Goal: Transaction & Acquisition: Purchase product/service

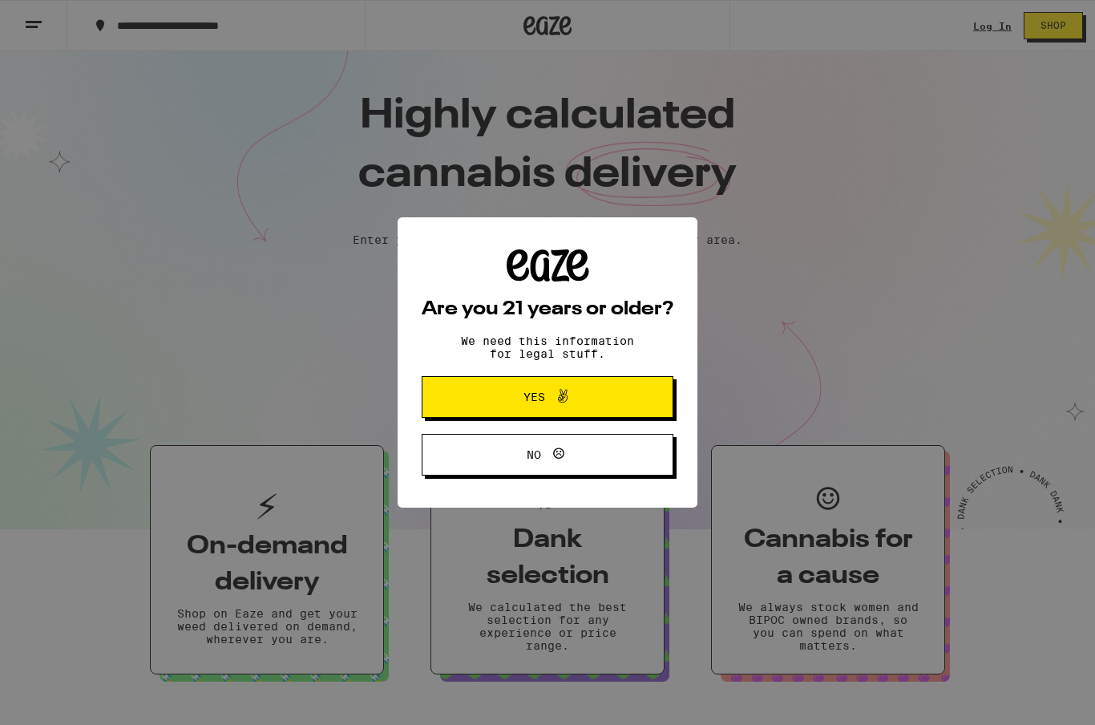
click at [554, 405] on icon at bounding box center [562, 395] width 19 height 19
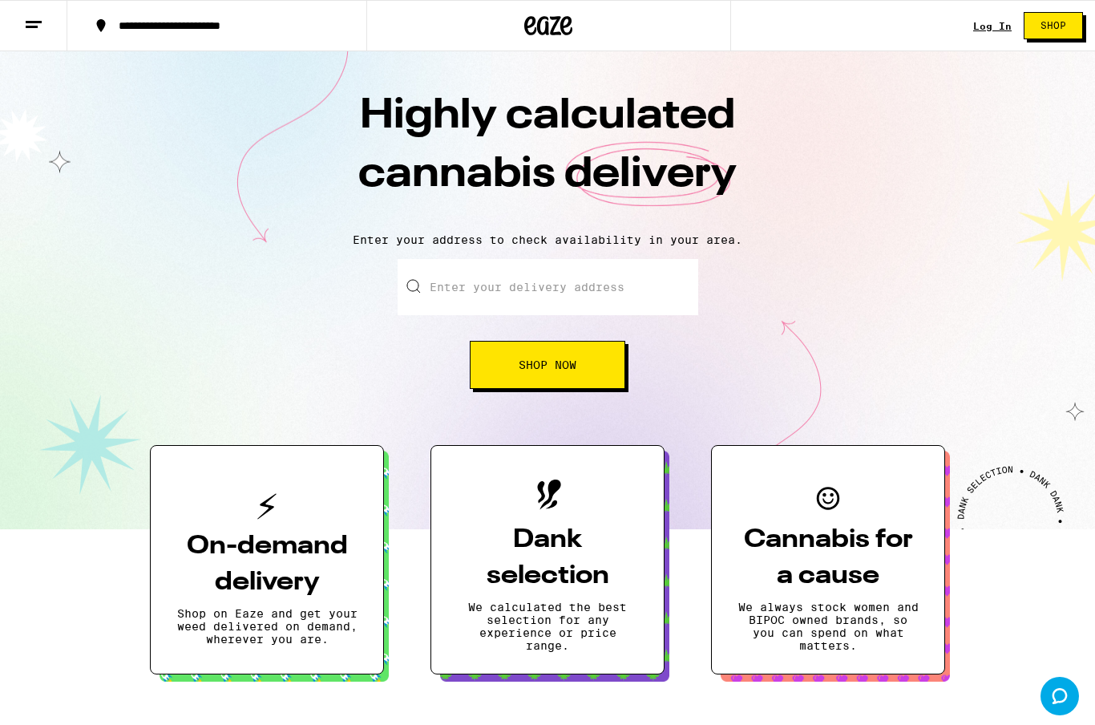
click at [567, 298] on input "Enter your delivery address" at bounding box center [548, 287] width 301 height 56
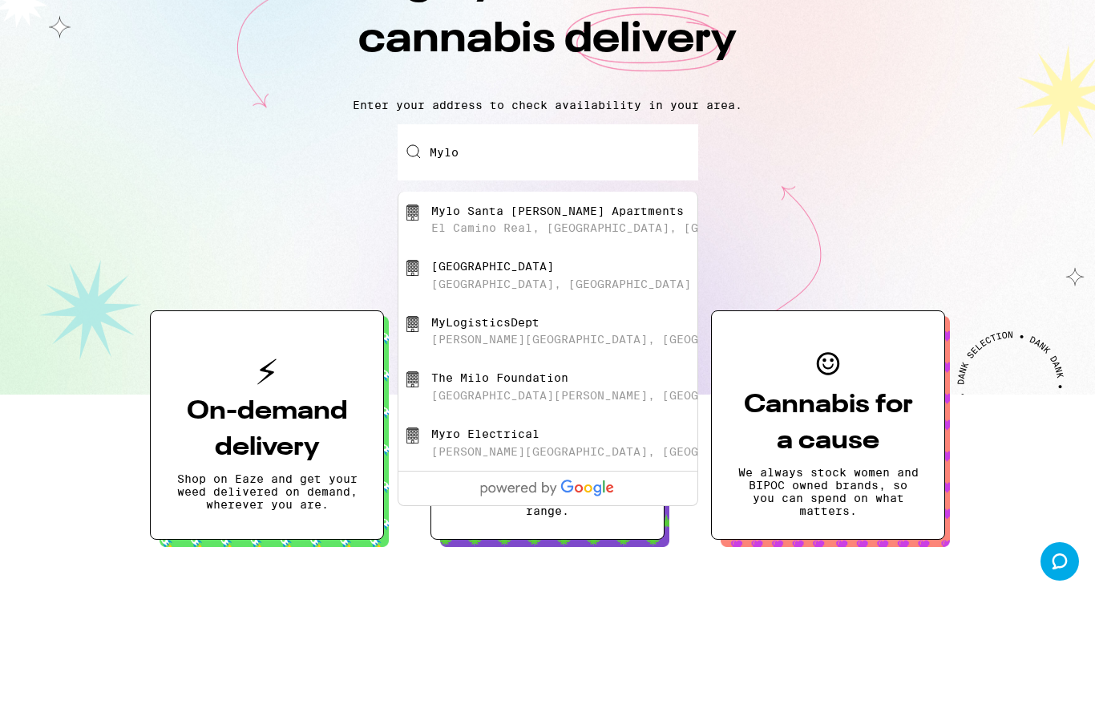
click at [608, 339] on div "Mylo Santa Clara Apartments" at bounding box center [557, 345] width 252 height 13
type input "Mylo Santa Clara Apartments, El Camino Real, Santa Clara, CA"
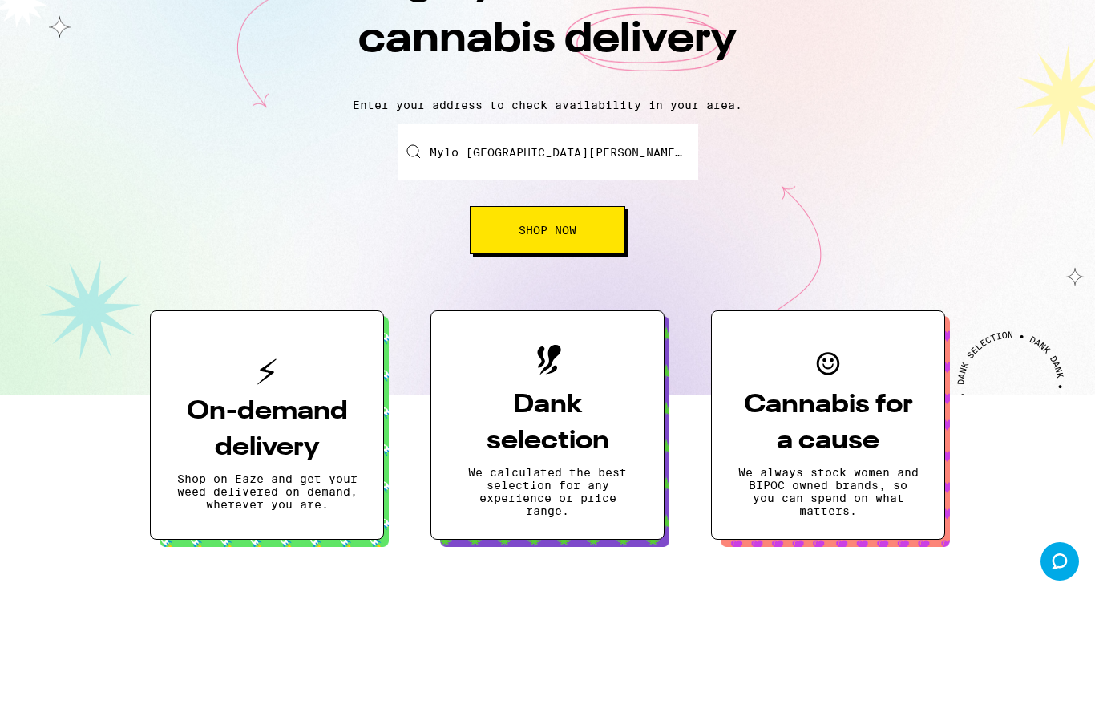
scroll to position [135, 0]
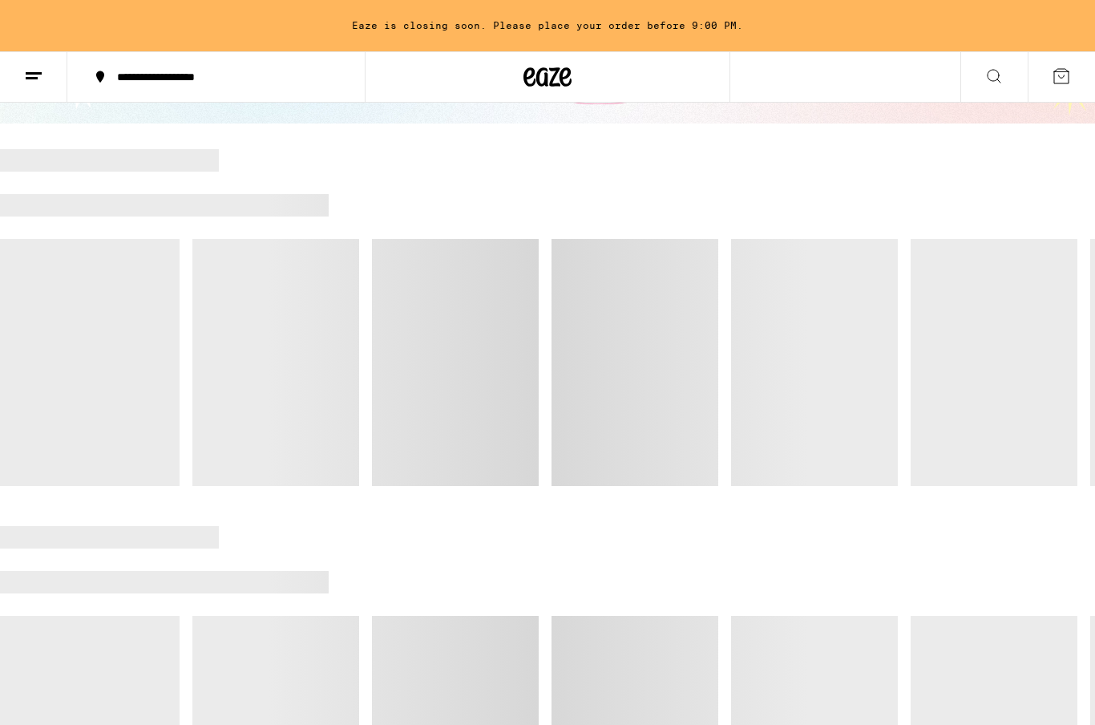
click at [575, 417] on div at bounding box center [547, 317] width 1095 height 337
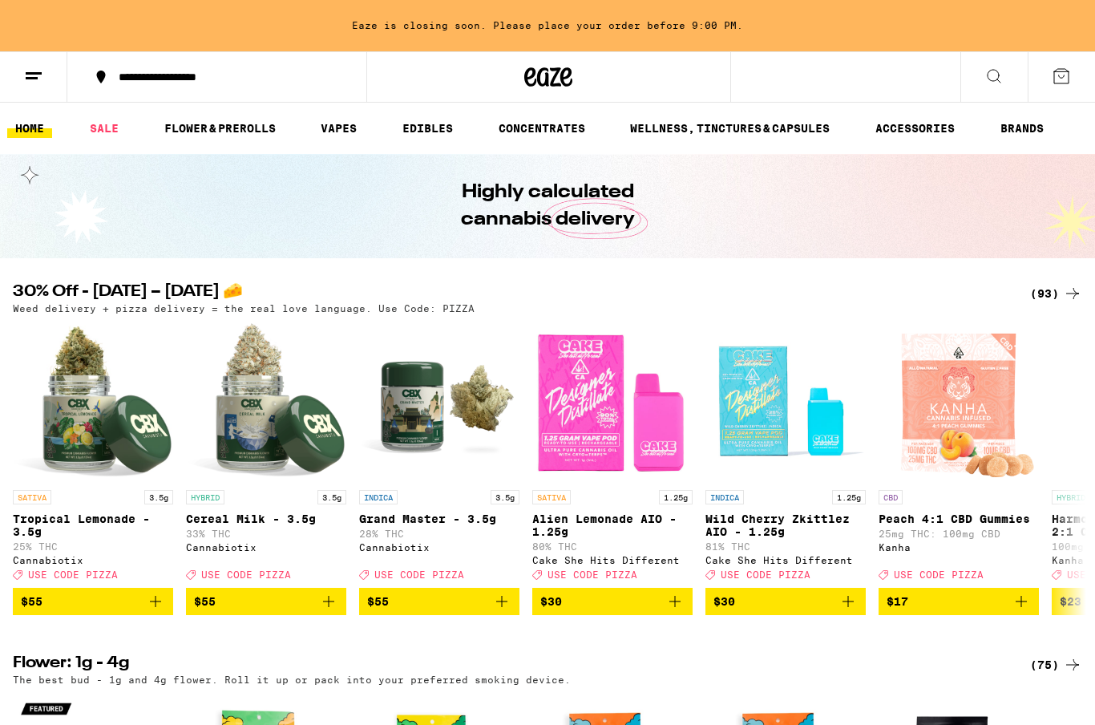
click at [245, 129] on link "FLOWER & PREROLLS" at bounding box center [219, 128] width 127 height 19
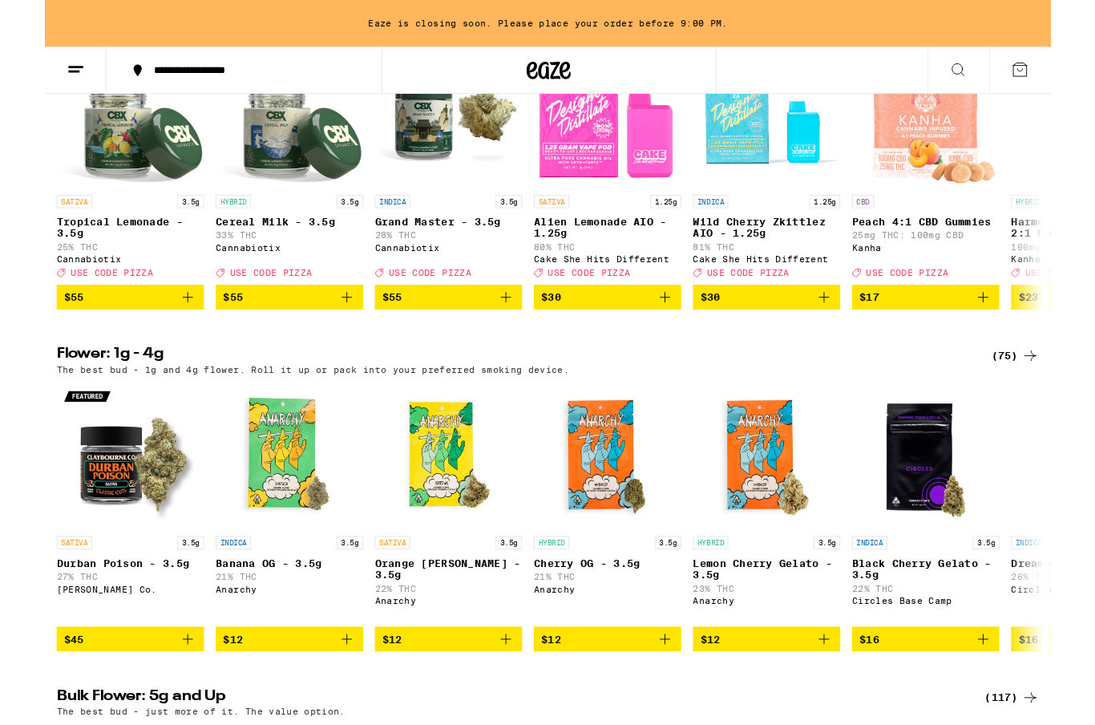
scroll to position [311, 0]
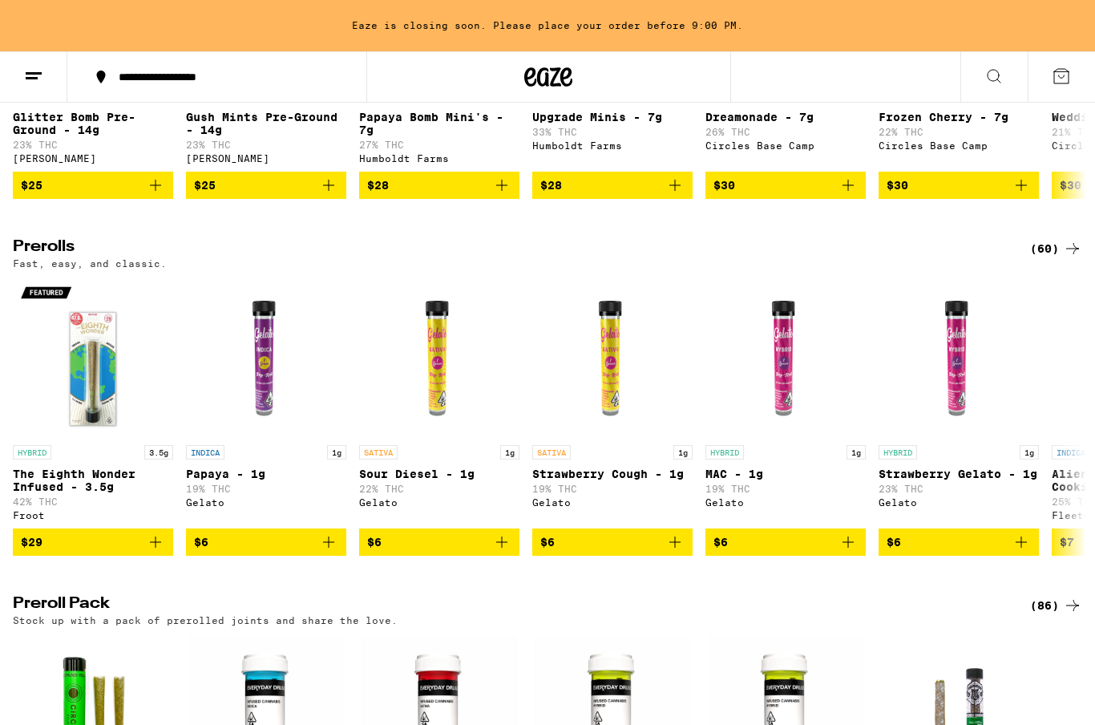
scroll to position [765, 0]
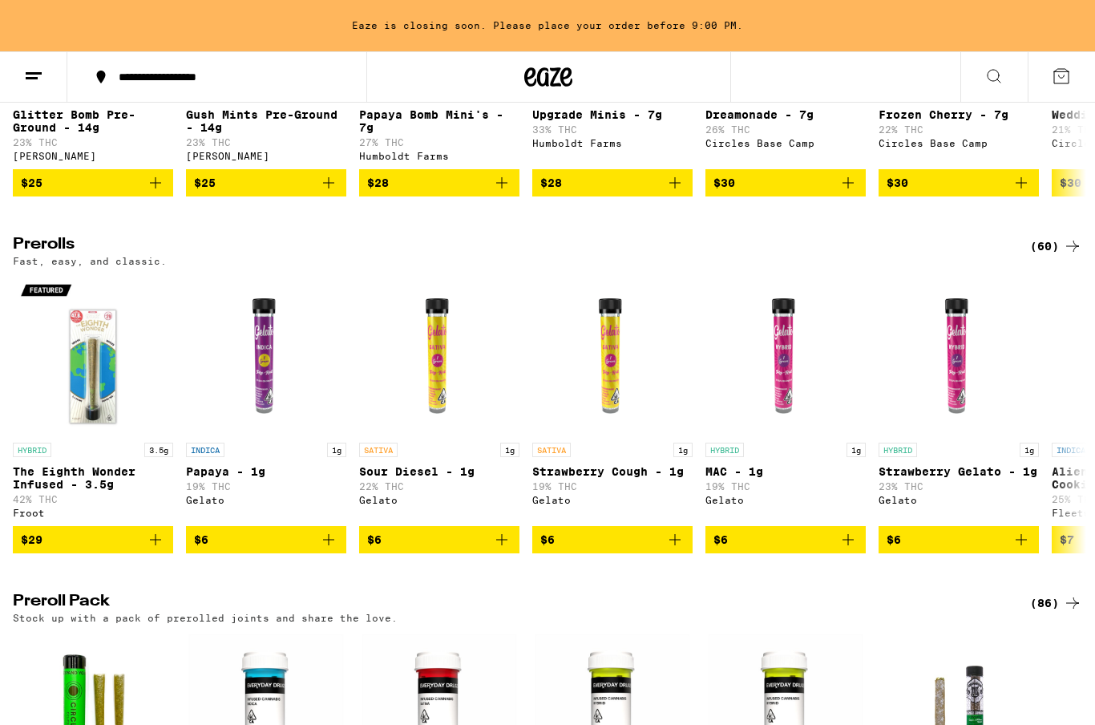
click at [1041, 256] on div "(60)" at bounding box center [1056, 245] width 52 height 19
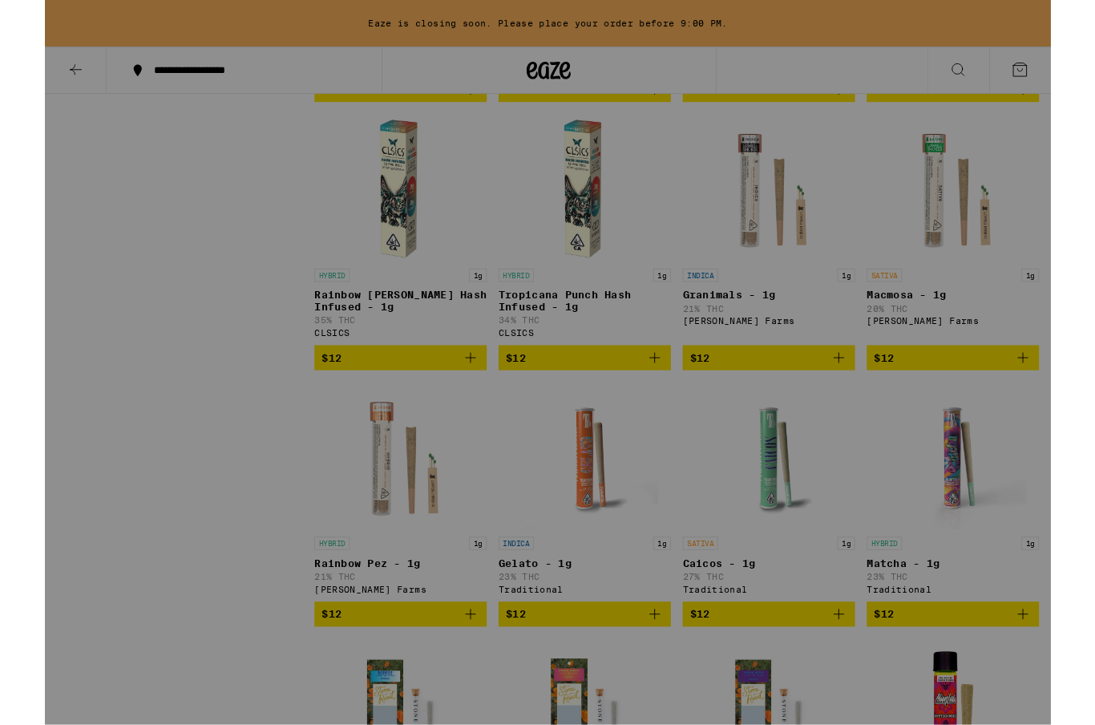
scroll to position [2179, 0]
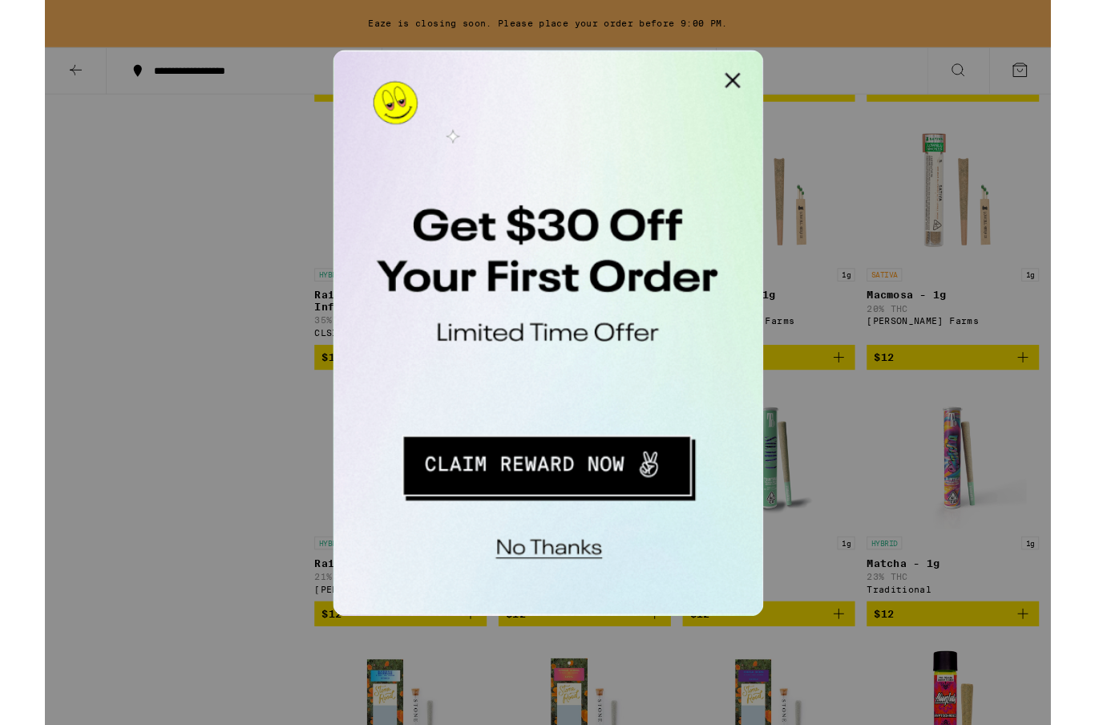
click at [462, 260] on button "Redirect to URL" at bounding box center [442, 264] width 199 height 41
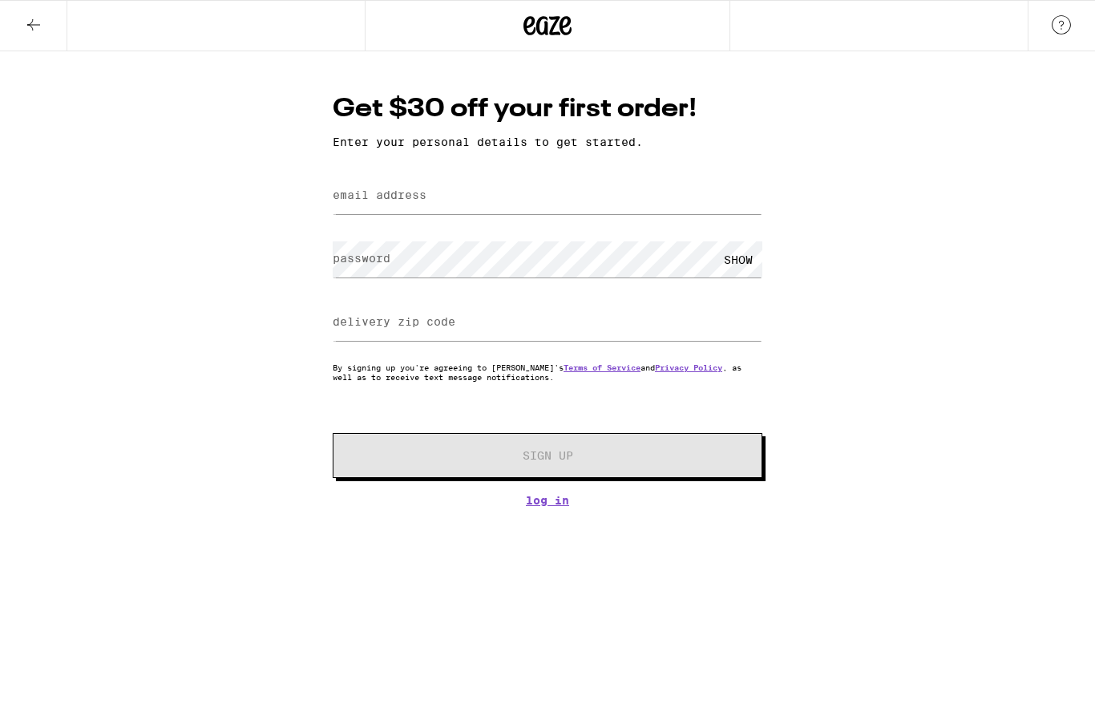
click at [544, 507] on link "Log In" at bounding box center [548, 500] width 430 height 13
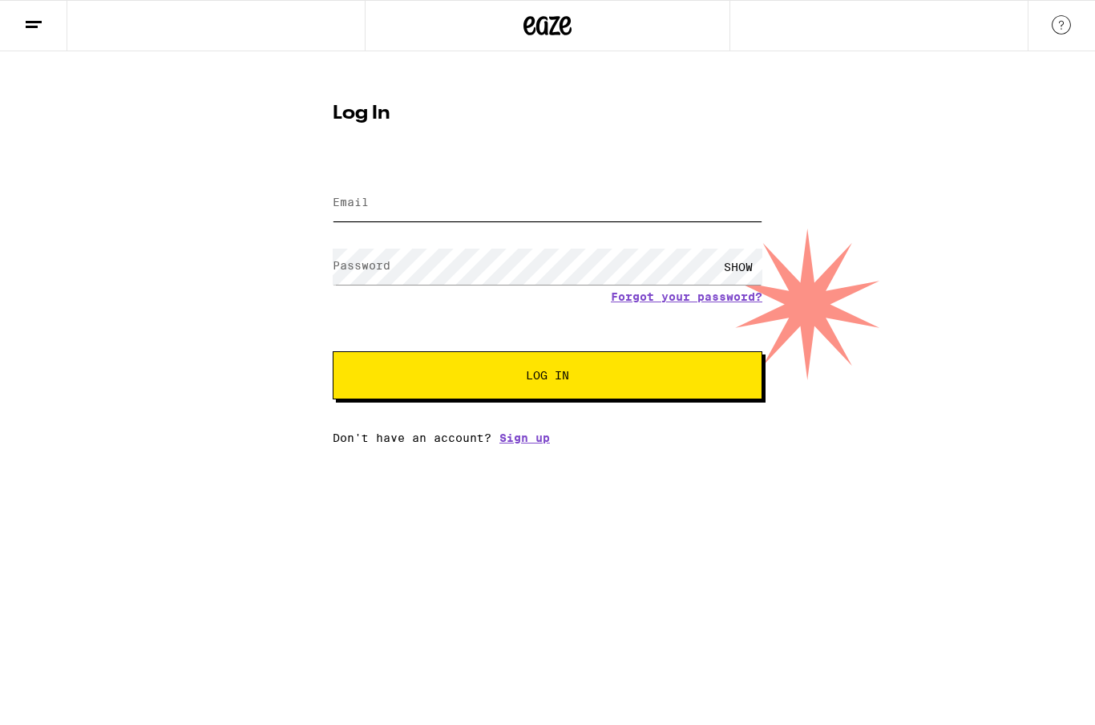
click at [611, 209] on input "Email" at bounding box center [548, 203] width 430 height 36
type input "[EMAIL_ADDRESS][DOMAIN_NAME]"
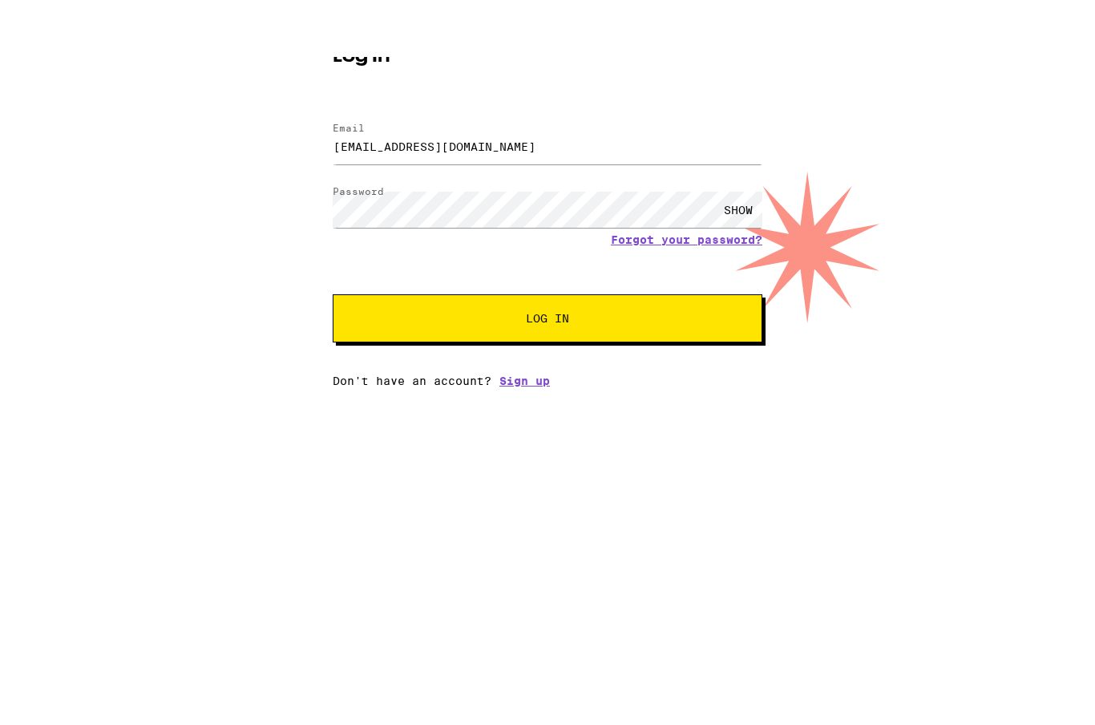
click at [661, 370] on span "Log In" at bounding box center [548, 375] width 300 height 11
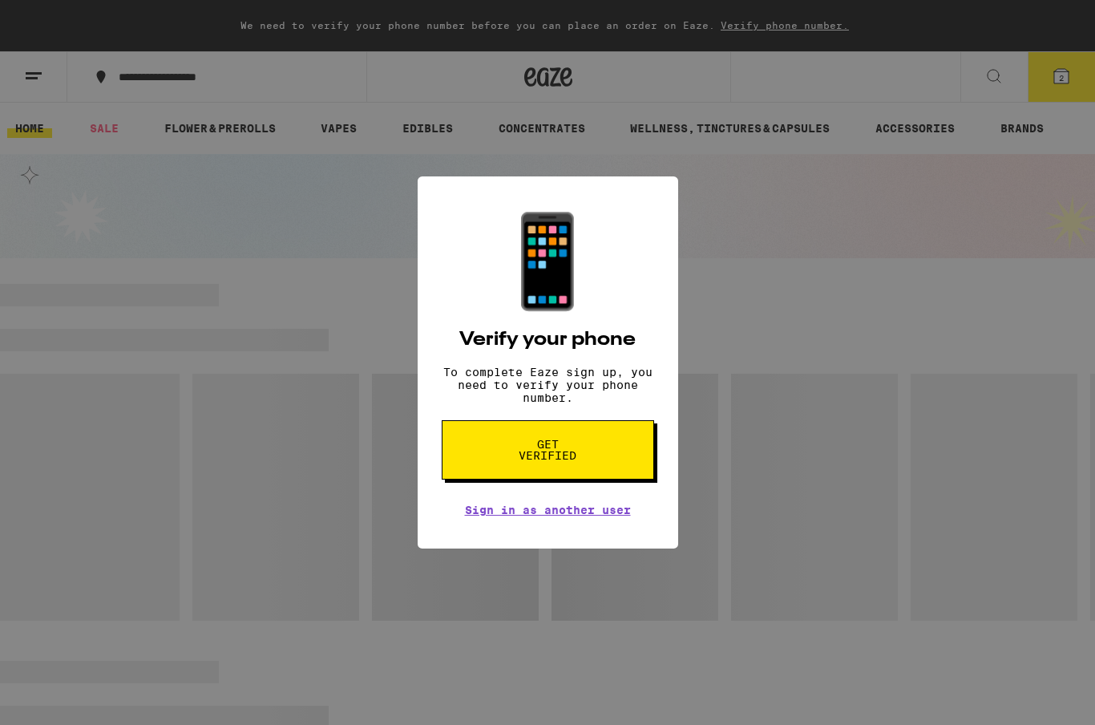
click at [567, 461] on span "Get verified" at bounding box center [548, 449] width 83 height 22
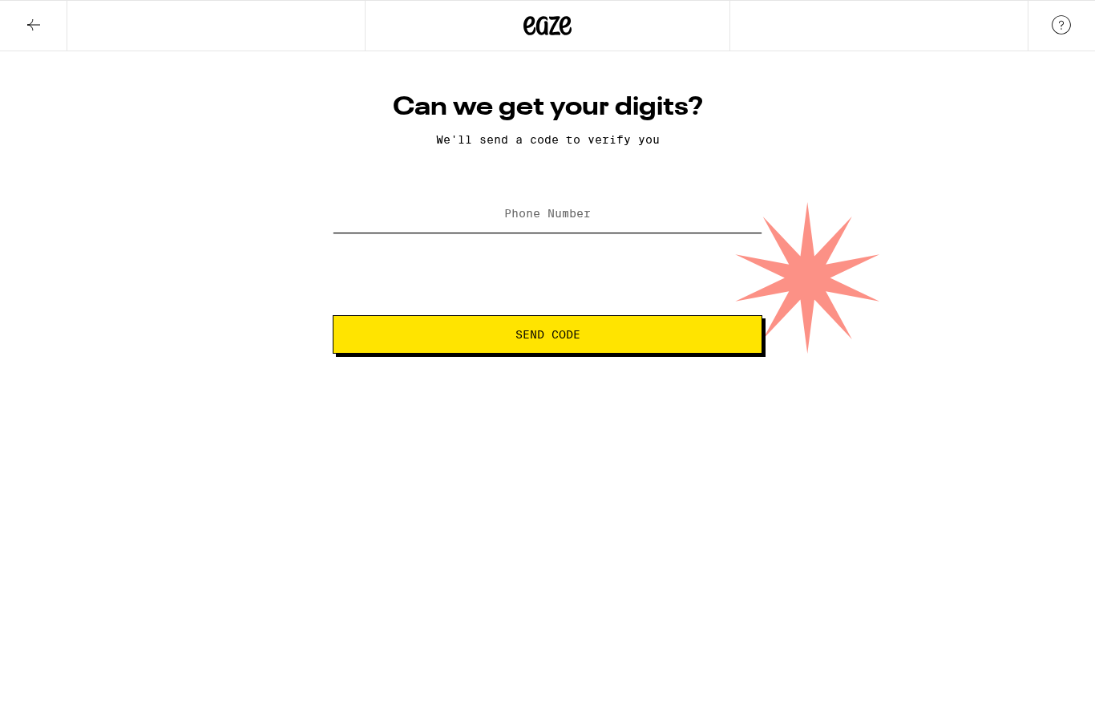
click at [557, 228] on input "Phone Number" at bounding box center [548, 214] width 430 height 36
type input "[PHONE_NUMBER]"
click at [547, 337] on button "Send Code" at bounding box center [548, 334] width 430 height 38
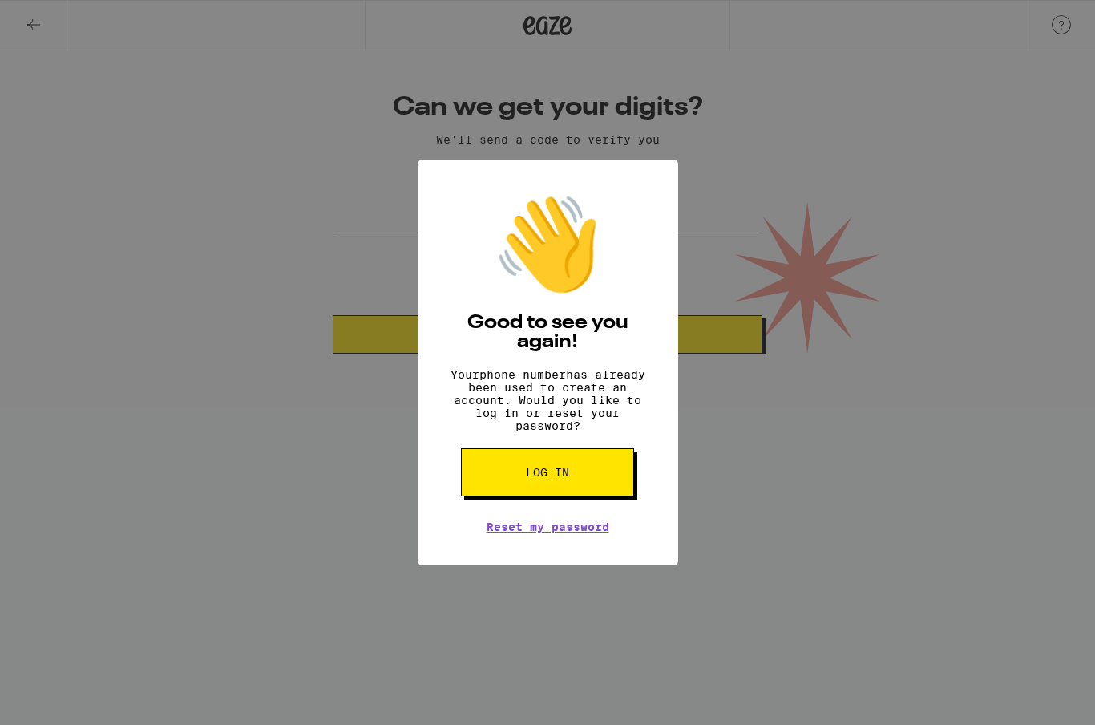
click at [633, 203] on div "👋 Good to see you again! Your phone number has already been used to create an a…" at bounding box center [548, 363] width 261 height 406
click at [548, 478] on span "Log in" at bounding box center [547, 471] width 43 height 11
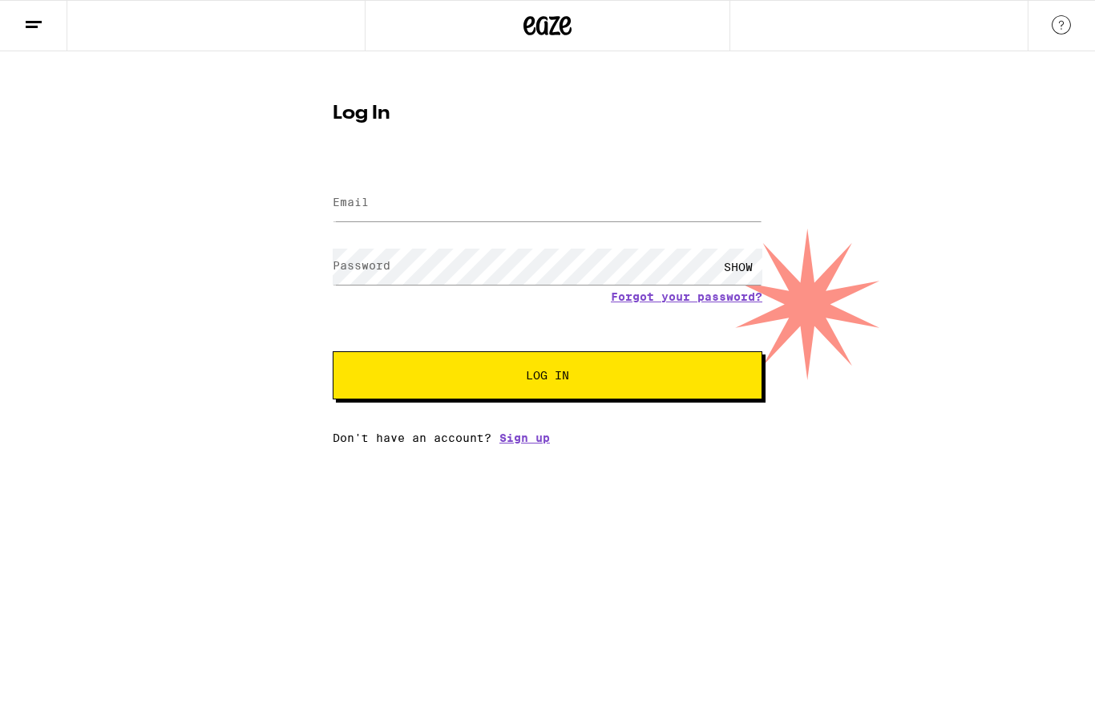
click at [36, 26] on line at bounding box center [32, 26] width 12 height 0
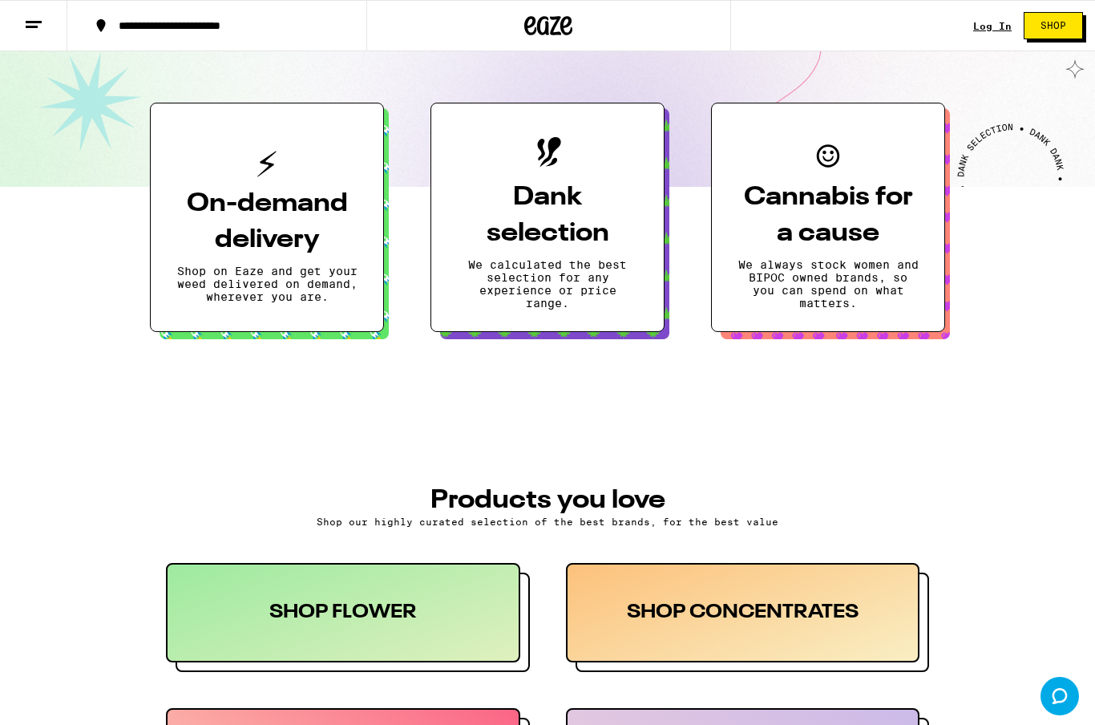
scroll to position [341, 0]
click at [277, 224] on h3 "On-demand delivery" at bounding box center [266, 223] width 181 height 72
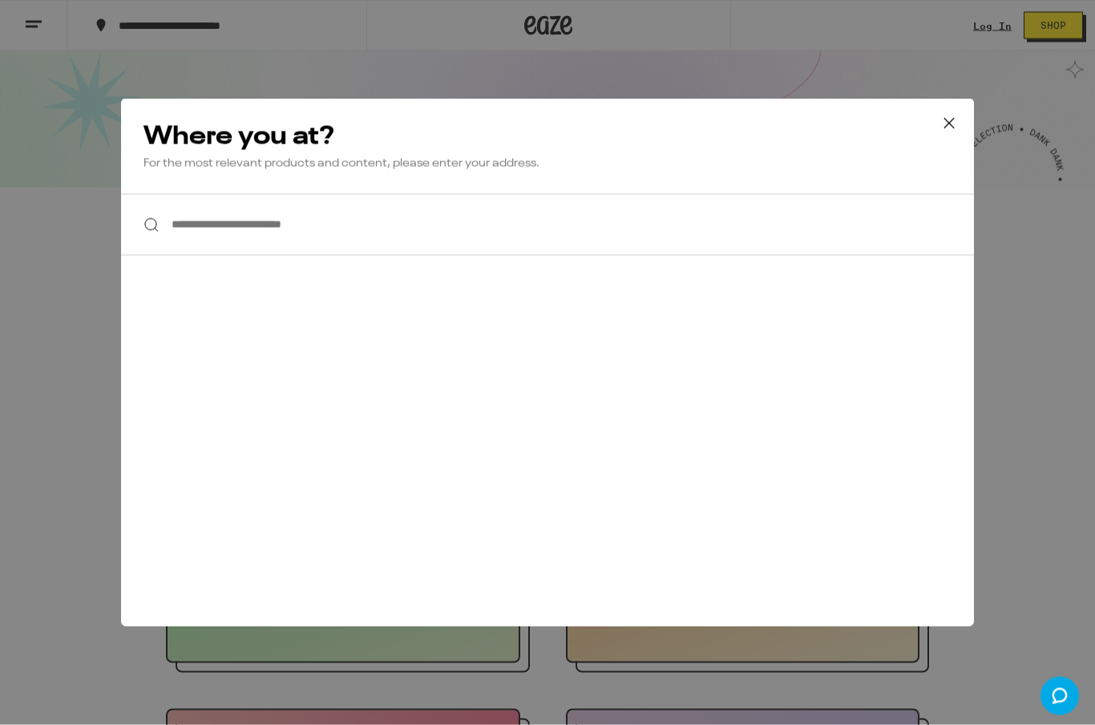
scroll to position [342, 0]
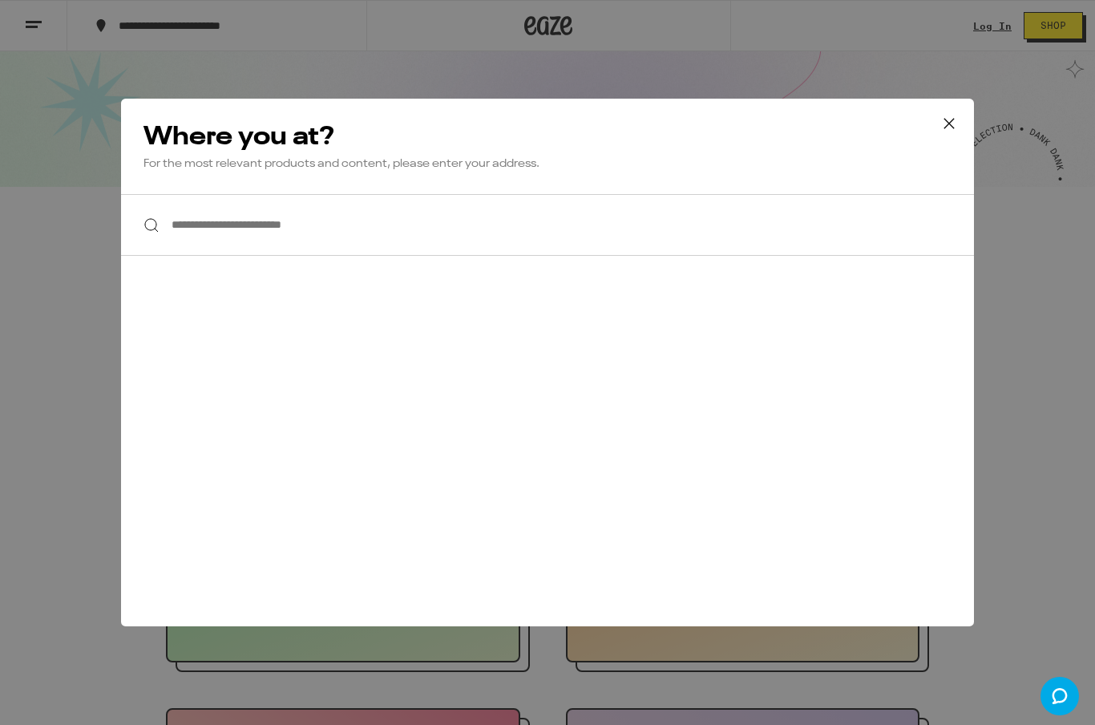
click at [392, 228] on input "**********" at bounding box center [547, 225] width 853 height 62
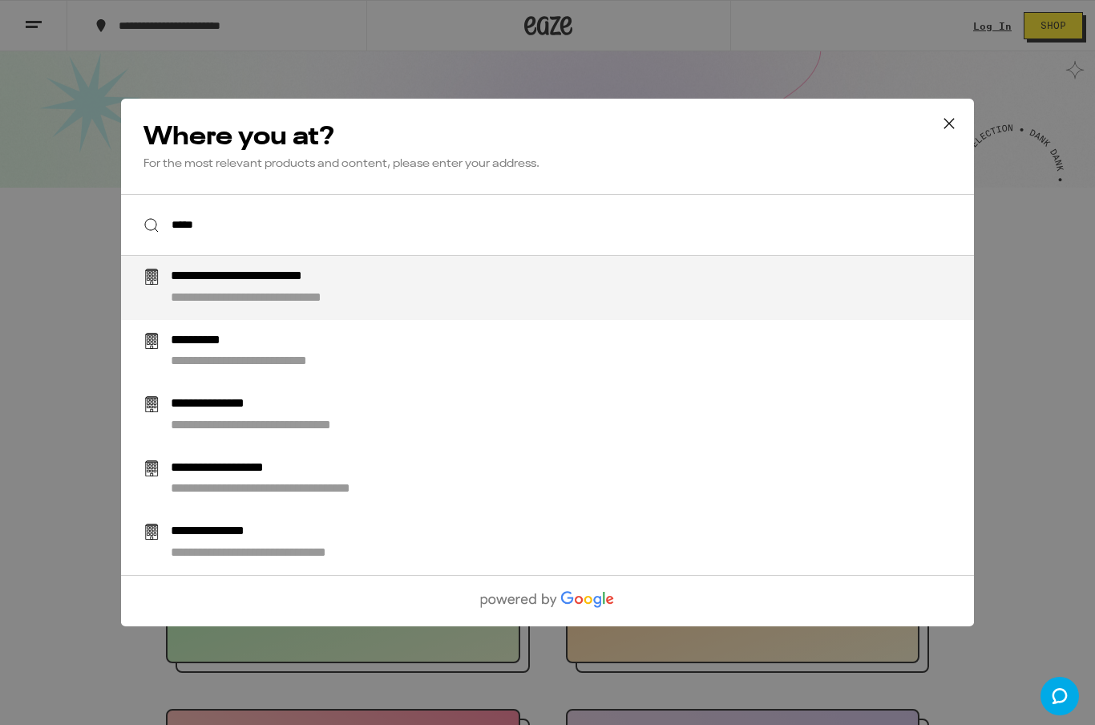
click at [355, 277] on div "**********" at bounding box center [283, 277] width 224 height 17
type input "**********"
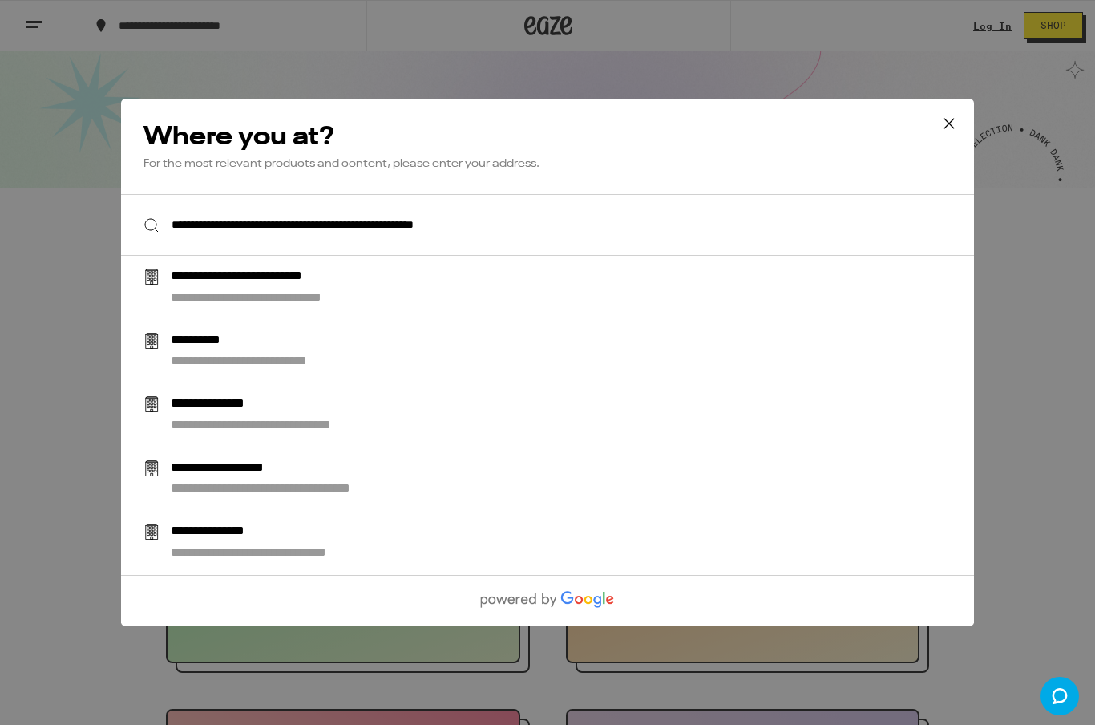
scroll to position [342, 0]
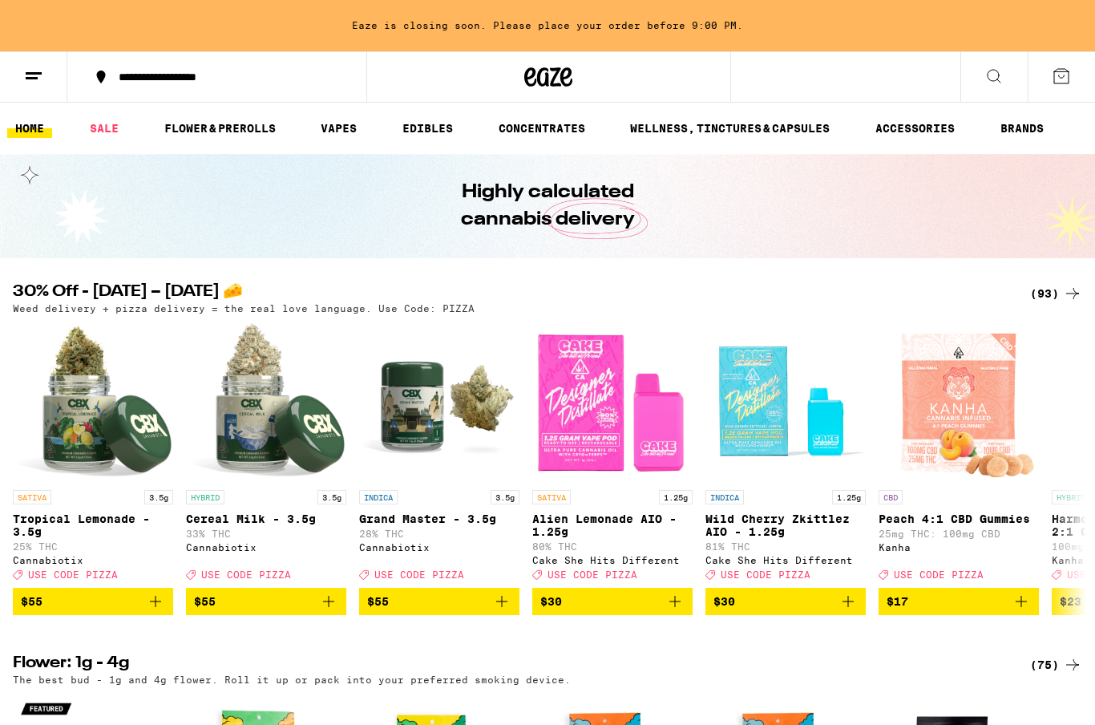
click at [235, 138] on link "FLOWER & PREROLLS" at bounding box center [219, 128] width 127 height 19
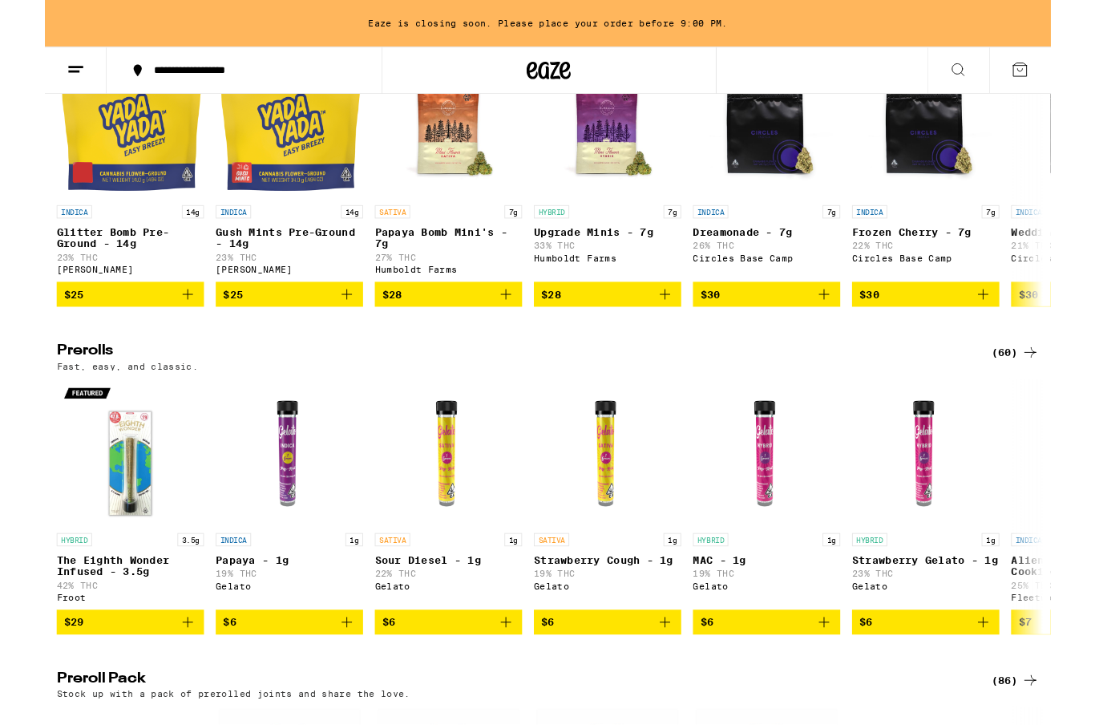
scroll to position [896, 0]
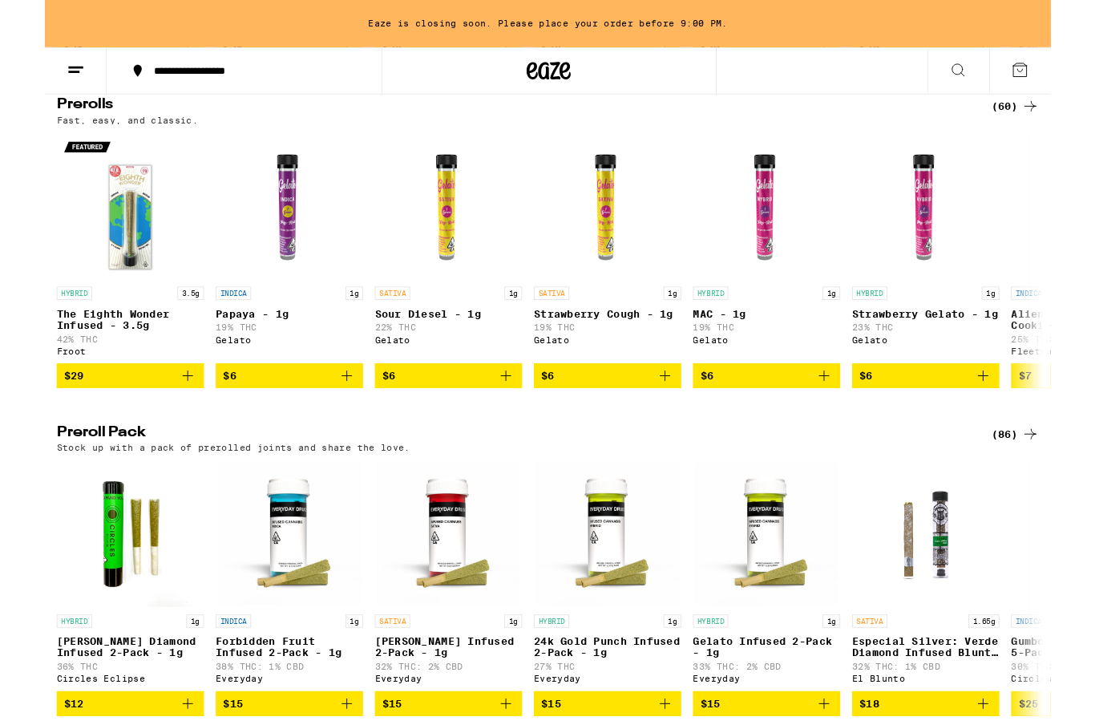
click at [1054, 125] on div "(60)" at bounding box center [1056, 115] width 52 height 19
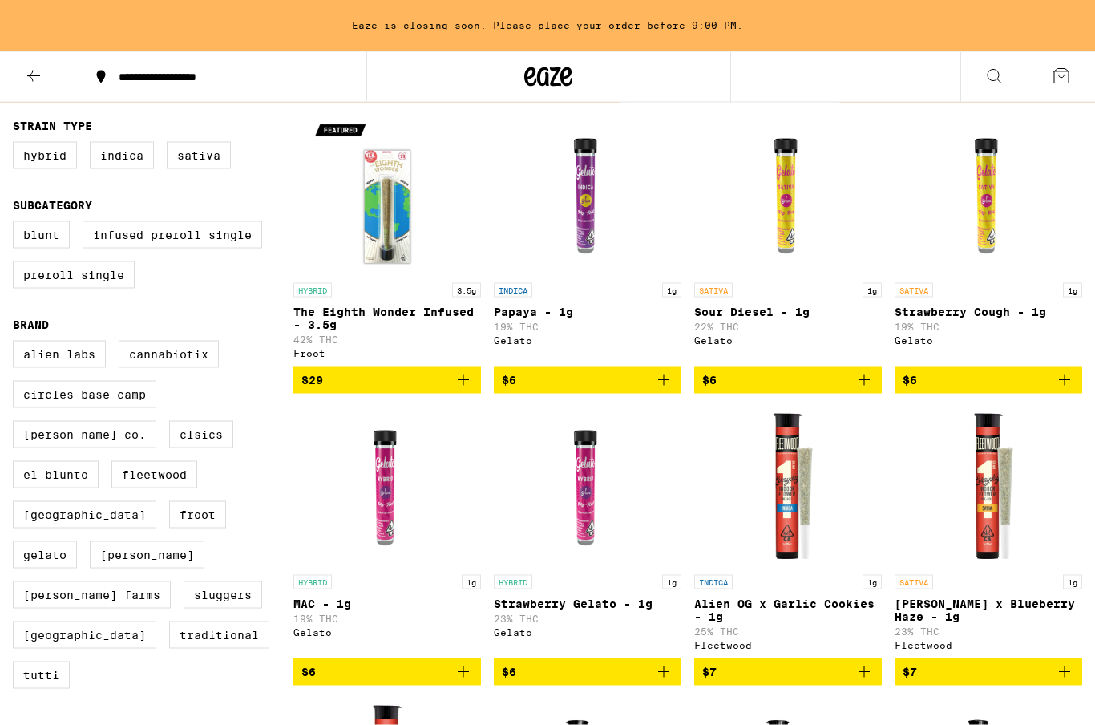
scroll to position [155, 0]
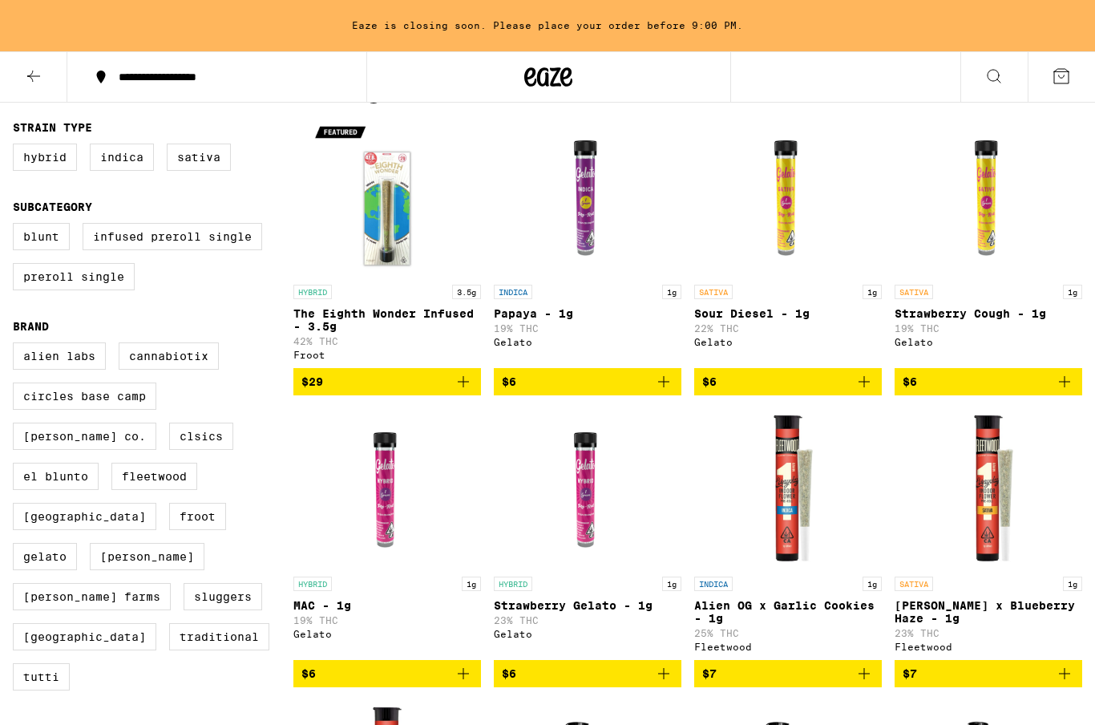
click at [207, 163] on label "Sativa" at bounding box center [199, 156] width 64 height 27
click at [17, 147] on input "Sativa" at bounding box center [16, 146] width 1 height 1
checkbox input "true"
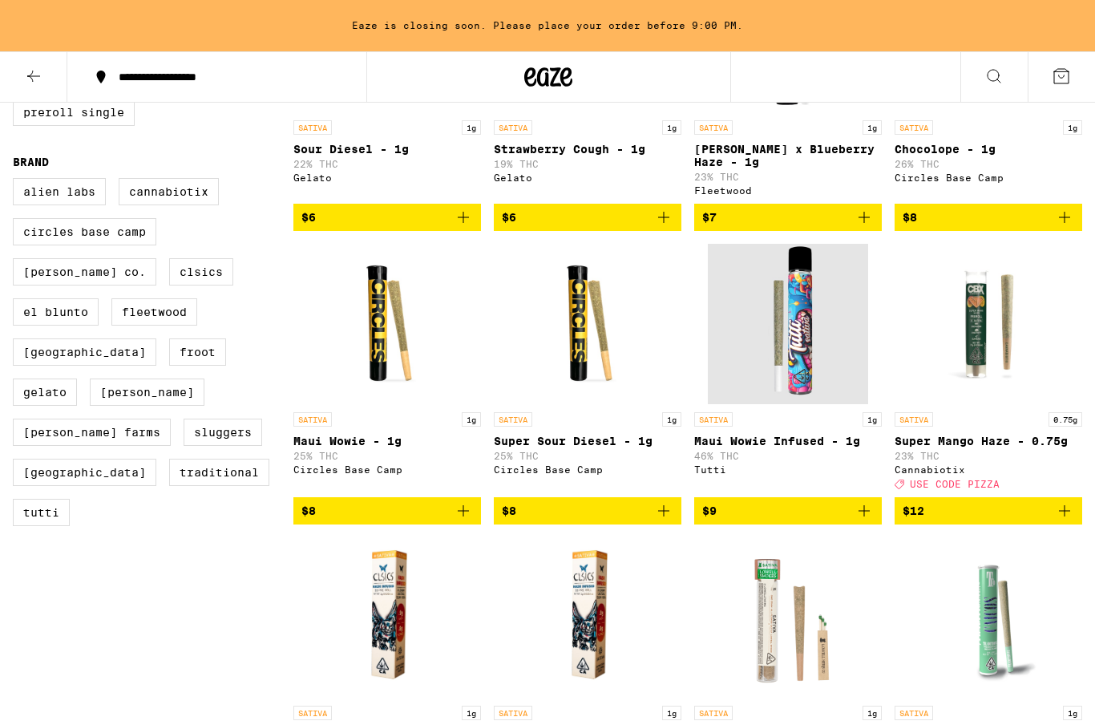
scroll to position [318, 0]
click at [867, 521] on icon "Add to bag" at bounding box center [863, 511] width 19 height 19
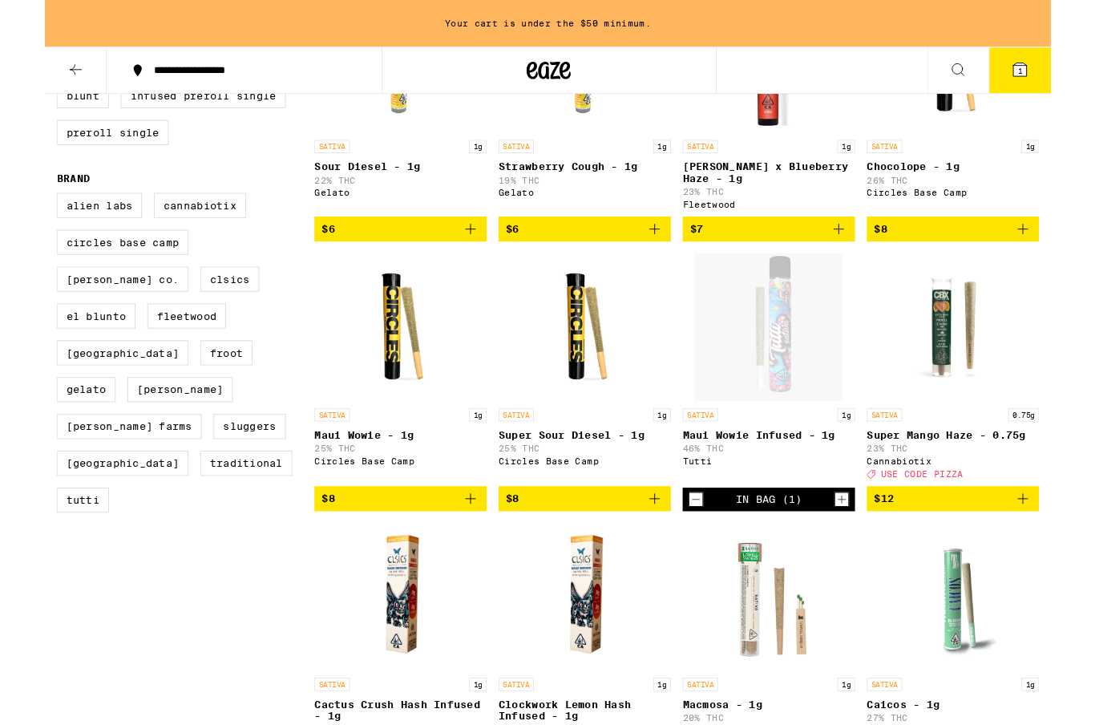
scroll to position [302, 0]
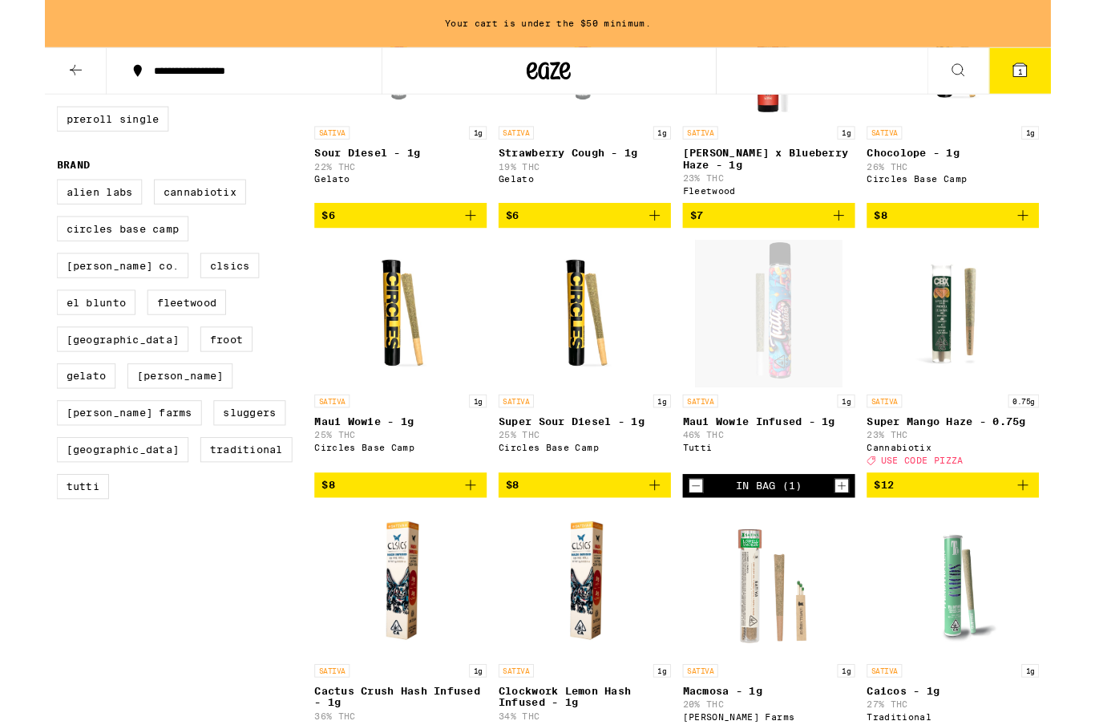
click at [1066, 537] on icon "Add to bag" at bounding box center [1064, 527] width 19 height 19
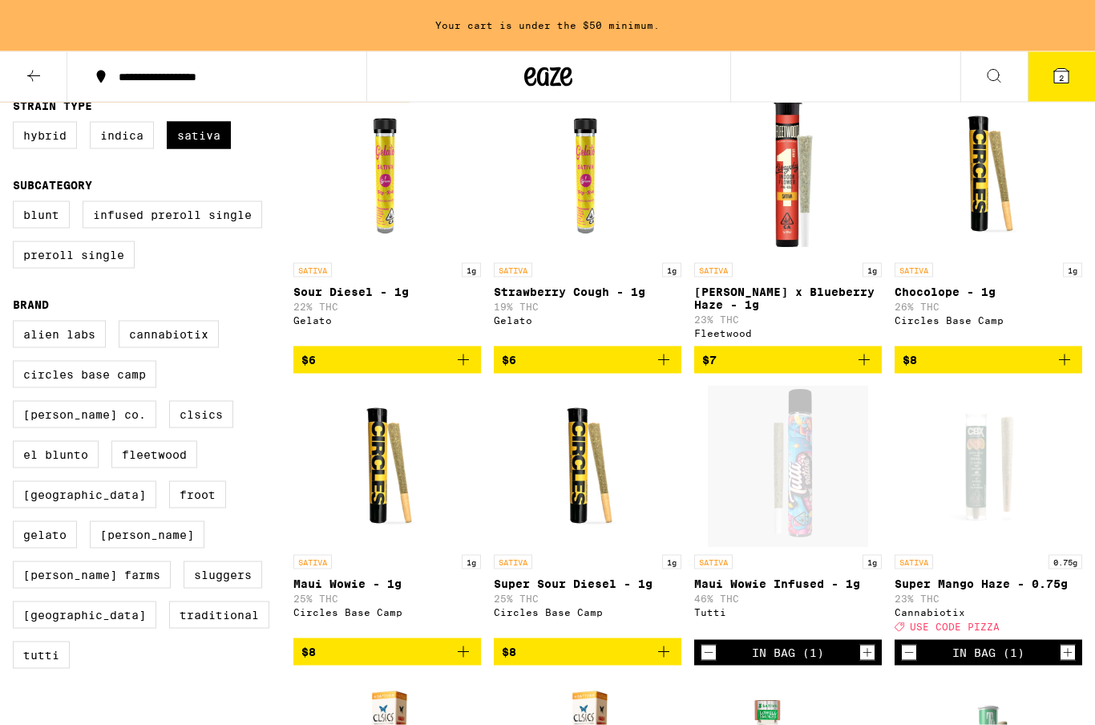
scroll to position [178, 0]
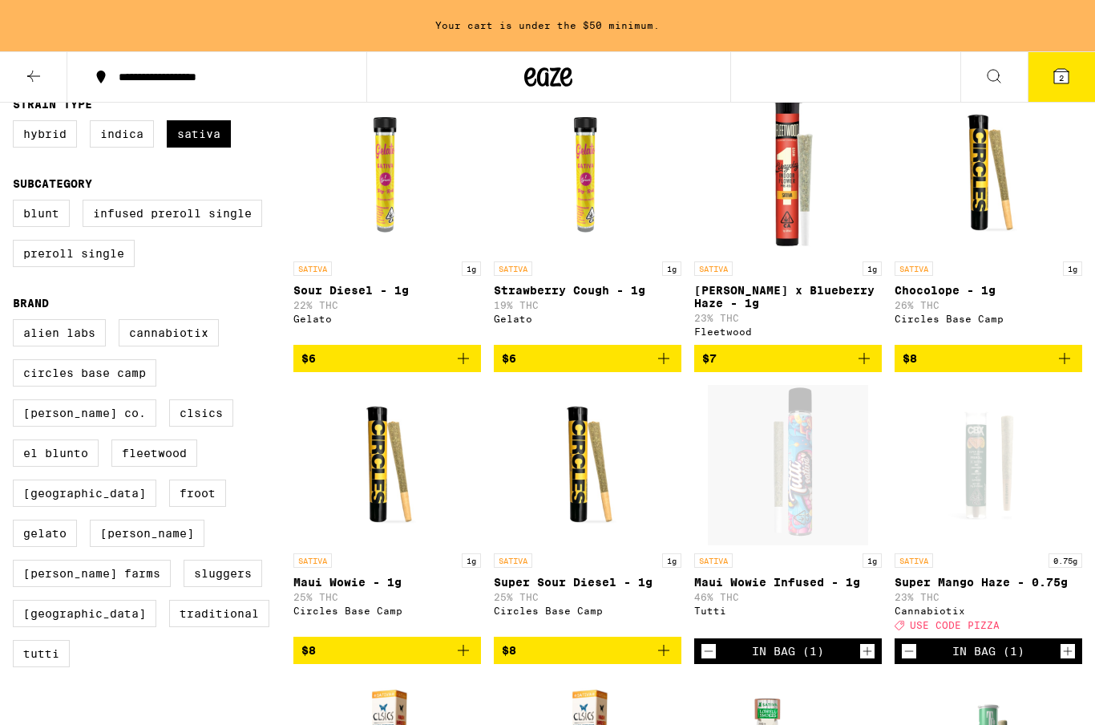
click at [1056, 82] on icon at bounding box center [1061, 76] width 14 height 14
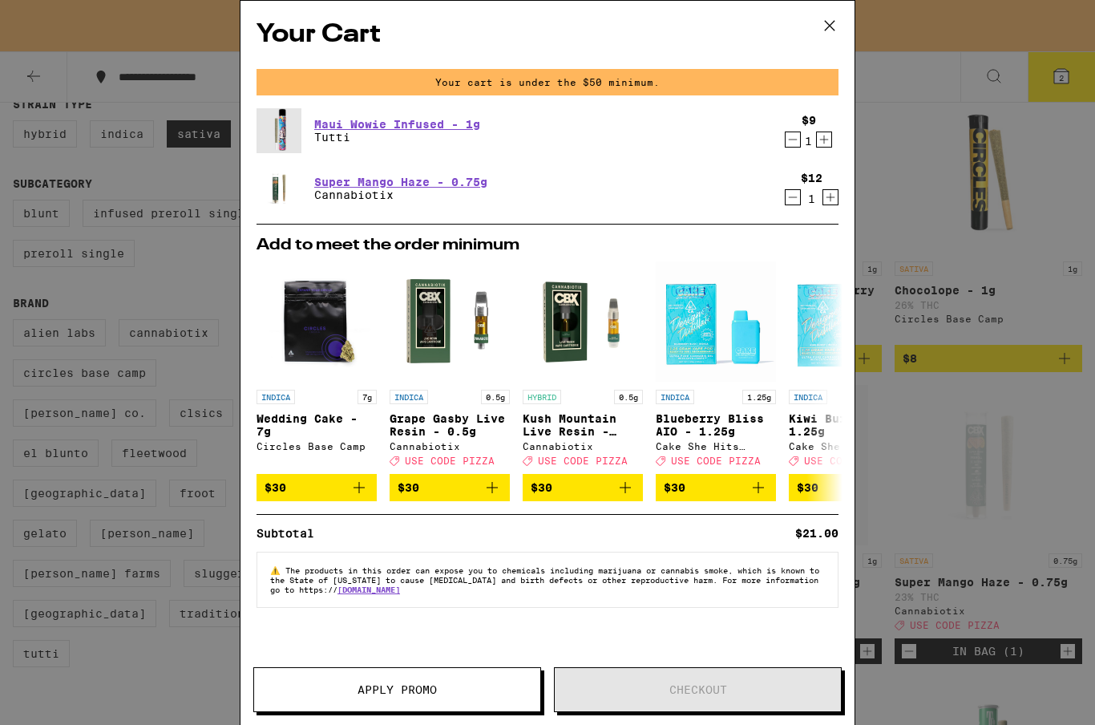
click at [406, 684] on span "Apply Promo" at bounding box center [396, 689] width 79 height 11
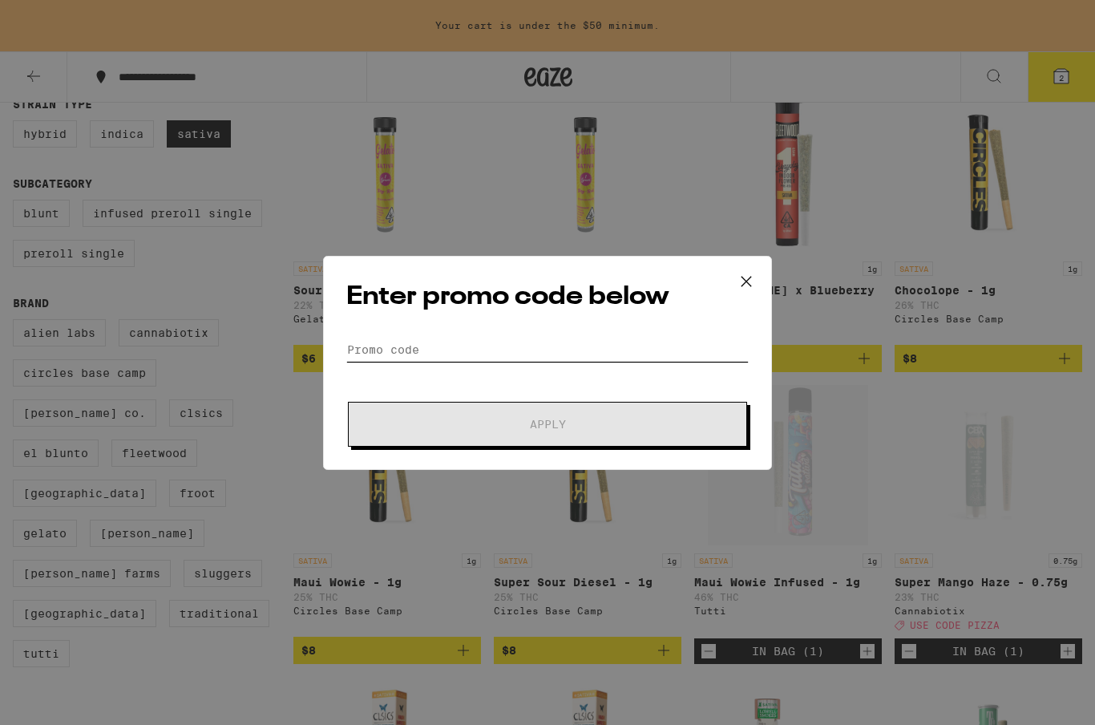
click at [497, 356] on input "Promo Code" at bounding box center [547, 349] width 402 height 24
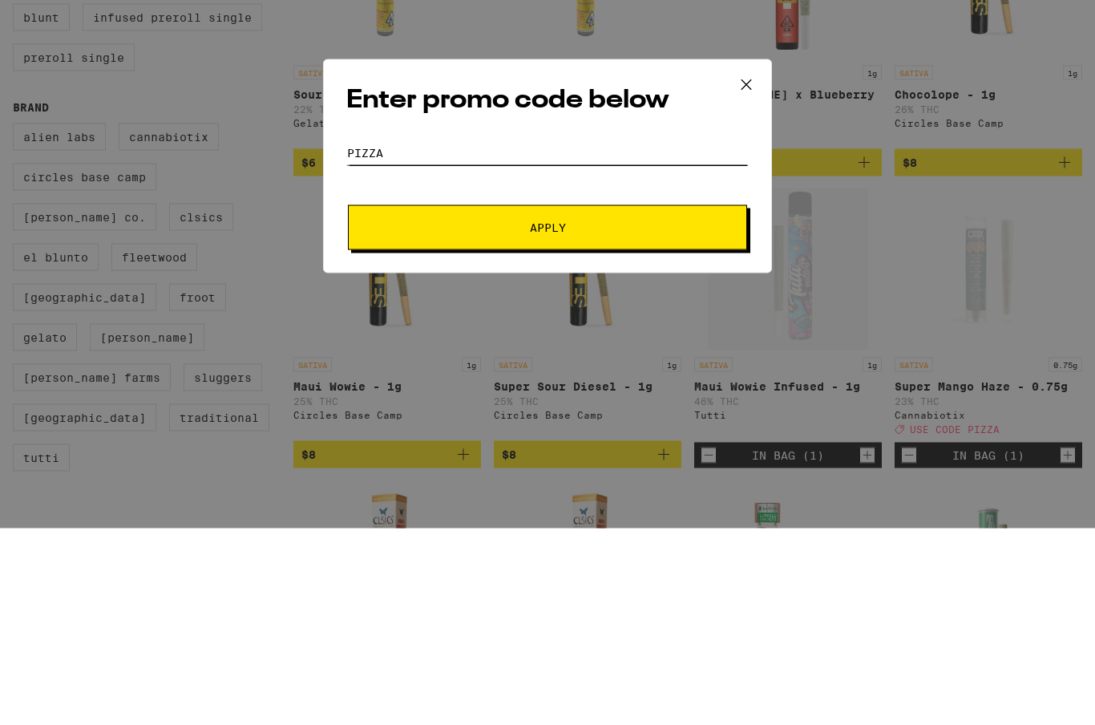
type input "PIZZA"
click at [608, 402] on button "Apply" at bounding box center [547, 424] width 399 height 45
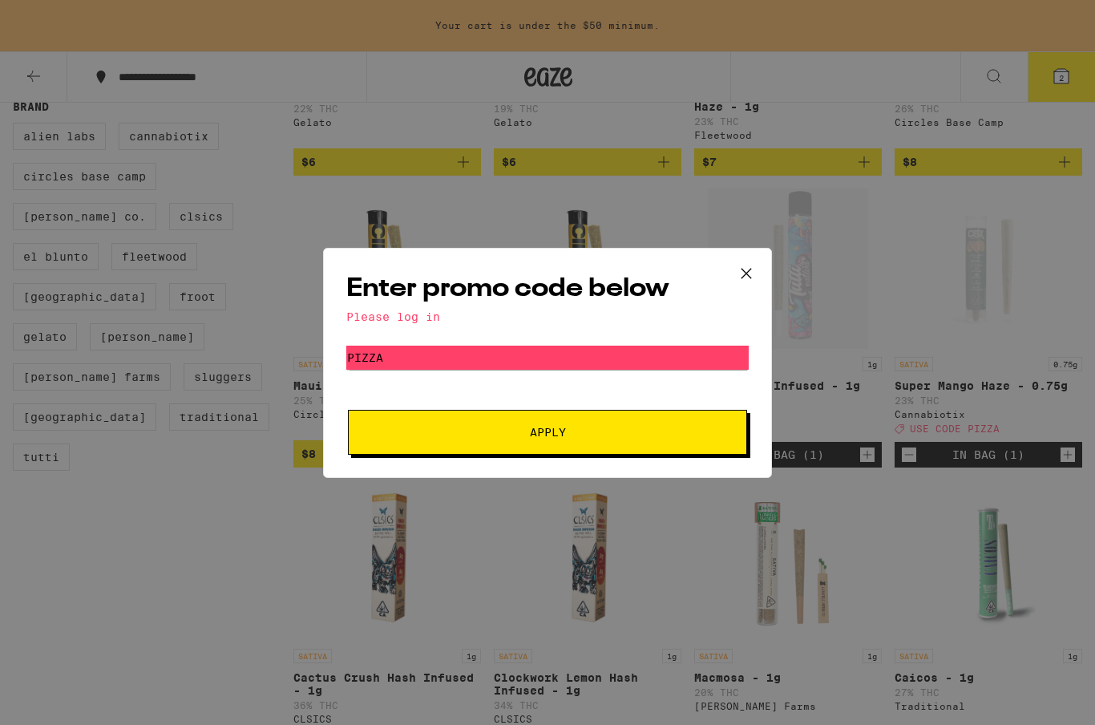
click at [429, 310] on div "Please log in" at bounding box center [547, 316] width 402 height 13
click at [538, 451] on button "Apply" at bounding box center [547, 432] width 399 height 45
click at [738, 280] on icon at bounding box center [746, 273] width 24 height 24
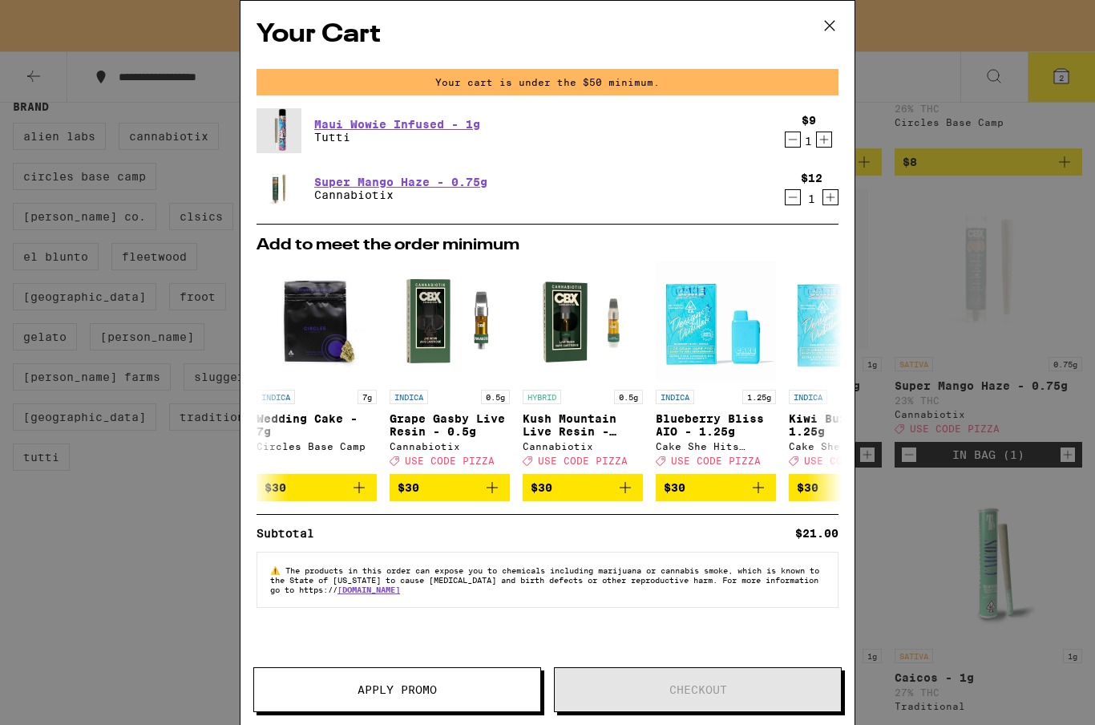
scroll to position [178, 0]
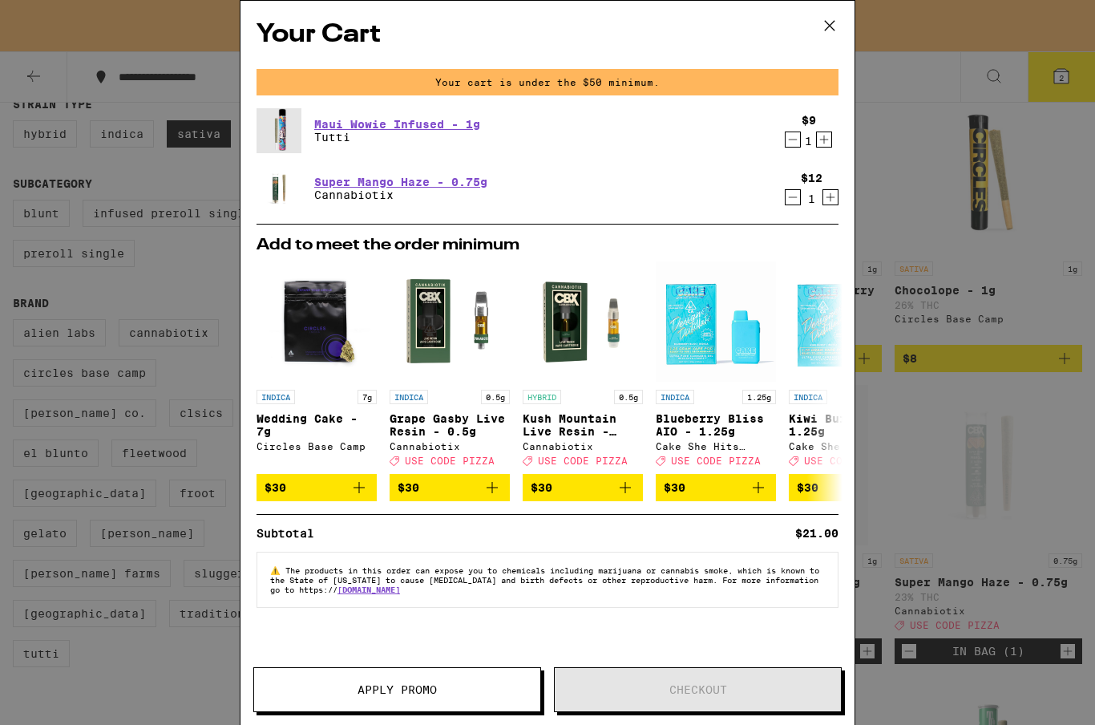
click at [743, 275] on img "Open page for Blueberry Bliss AIO - 1.25g from Cake She Hits Different" at bounding box center [716, 321] width 120 height 120
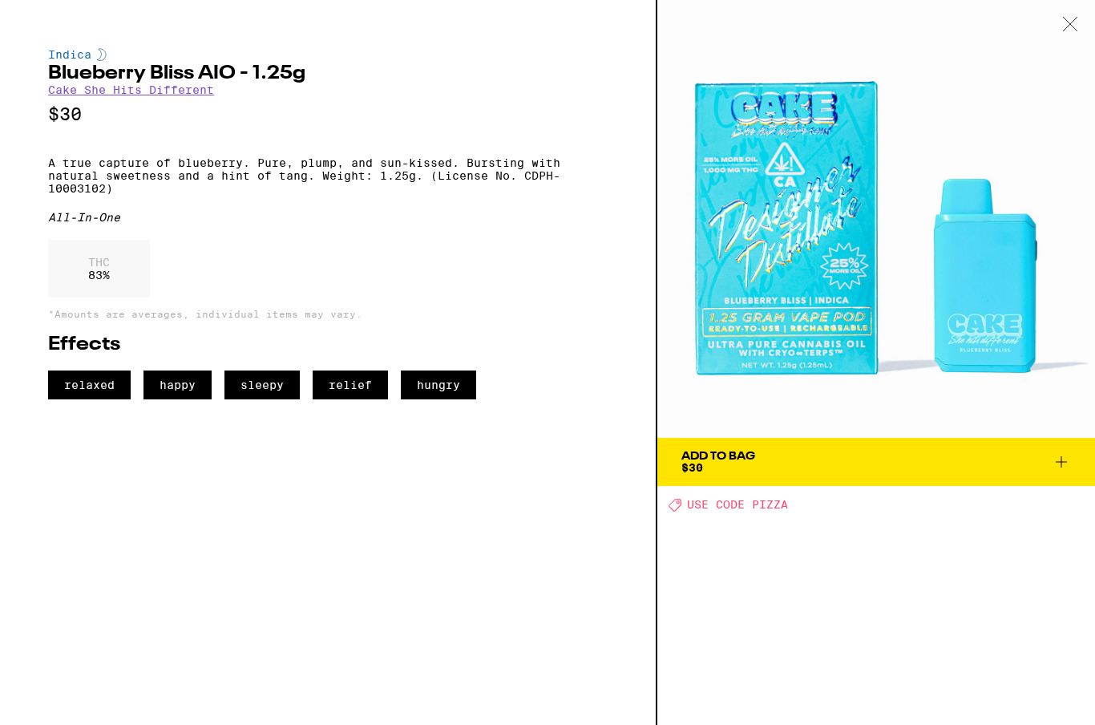
click at [1090, 25] on div at bounding box center [1070, 25] width 50 height 50
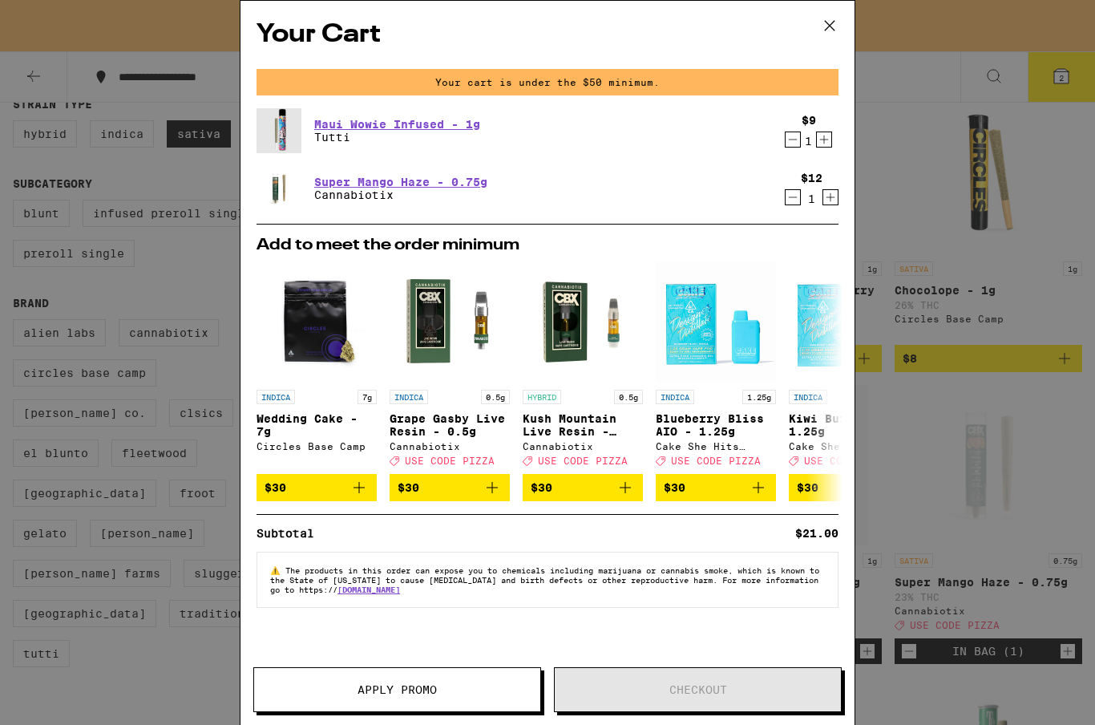
click at [828, 26] on icon at bounding box center [830, 26] width 24 height 24
